Goal: Task Accomplishment & Management: Manage account settings

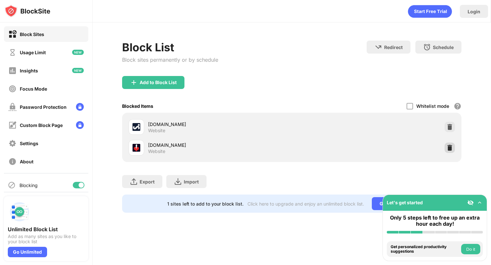
click at [448, 149] on img at bounding box center [449, 147] width 6 height 6
